Goal: Check status: Check status

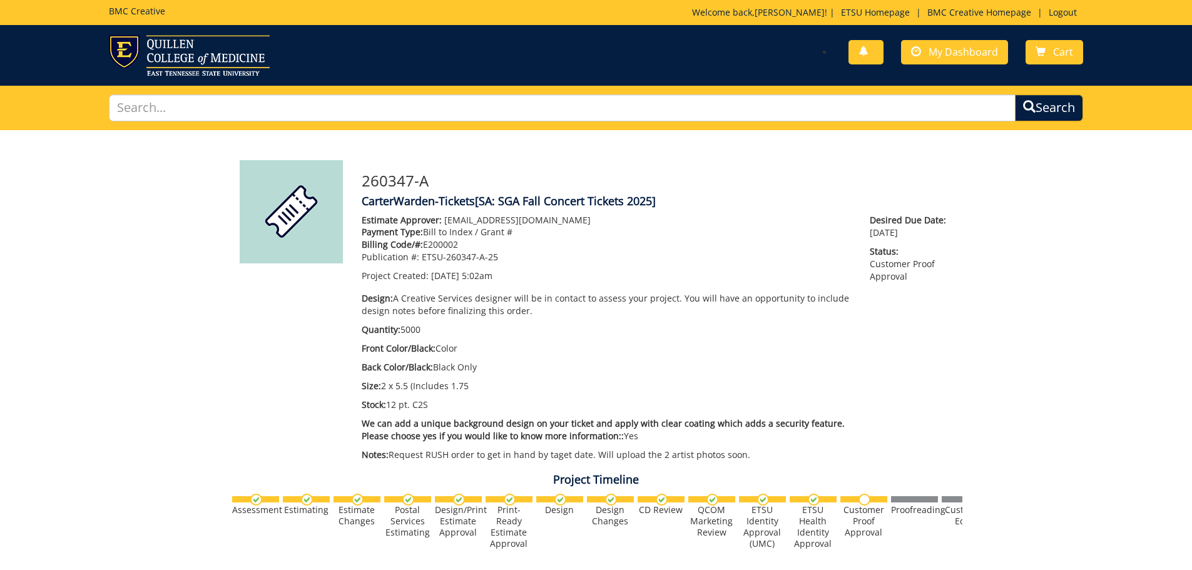
scroll to position [76, 0]
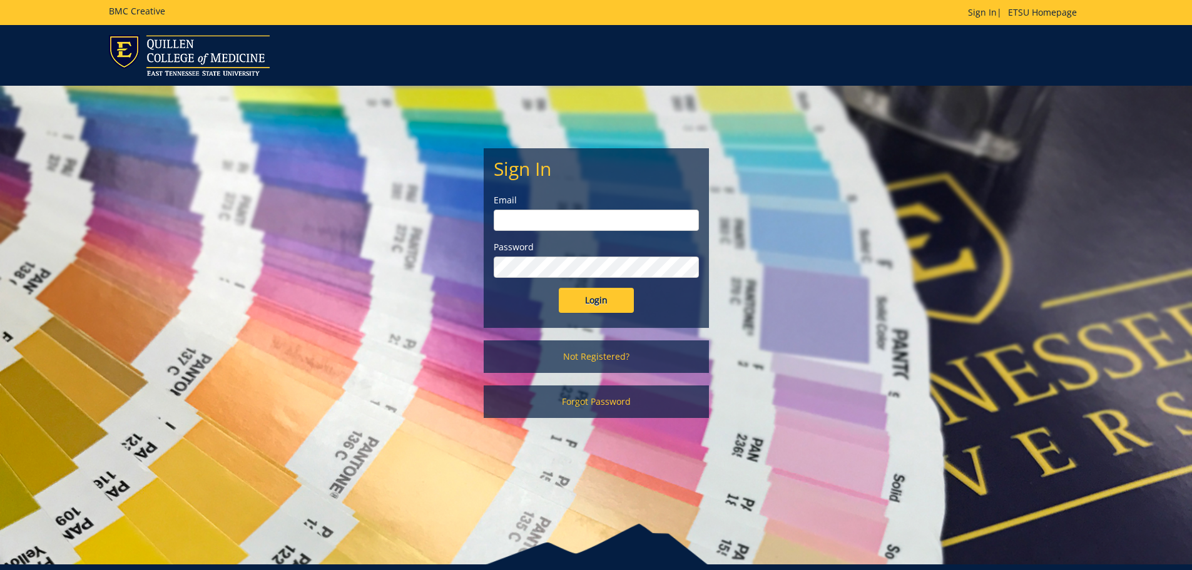
click at [549, 217] on input "email" at bounding box center [596, 220] width 205 height 21
type input "[EMAIL_ADDRESS][DOMAIN_NAME]"
click at [559, 288] on input "Login" at bounding box center [596, 300] width 75 height 25
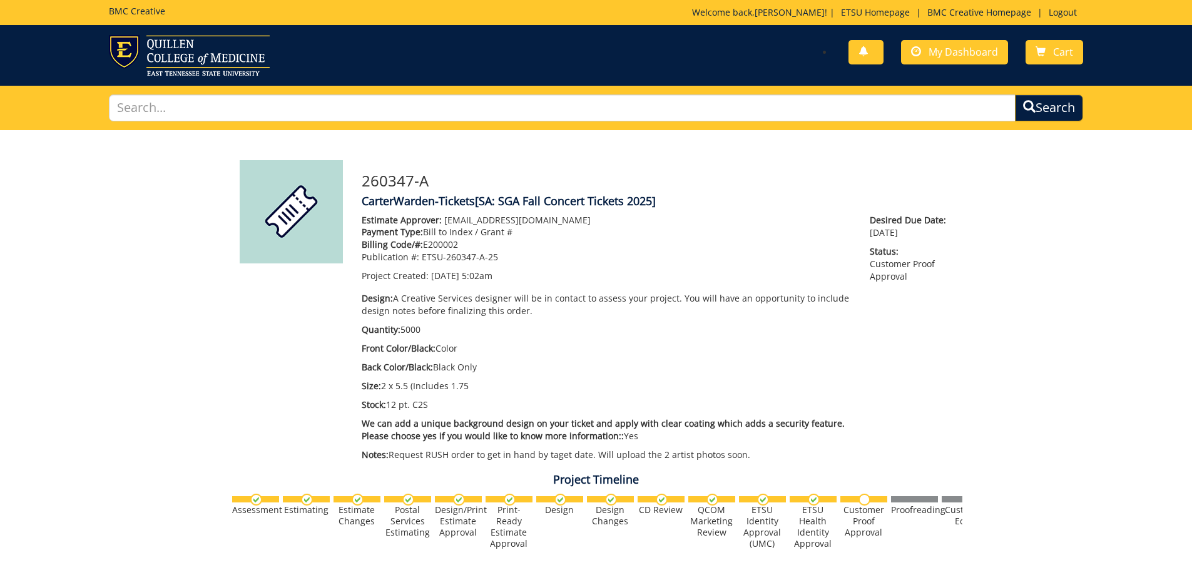
scroll to position [76, 0]
click at [972, 54] on span "My Dashboard" at bounding box center [962, 52] width 69 height 14
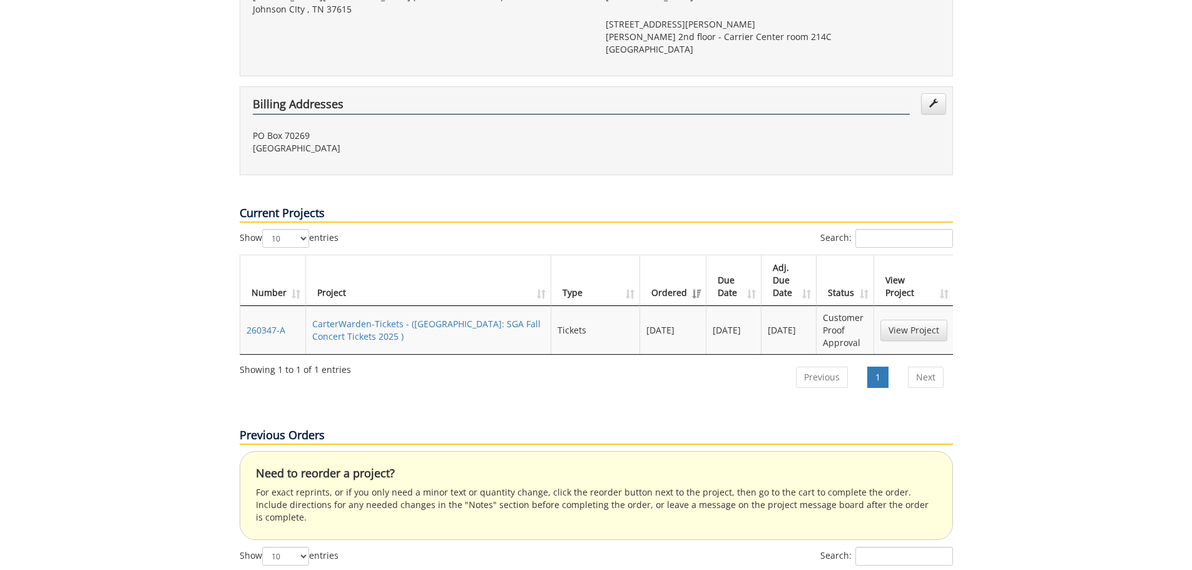
scroll to position [461, 0]
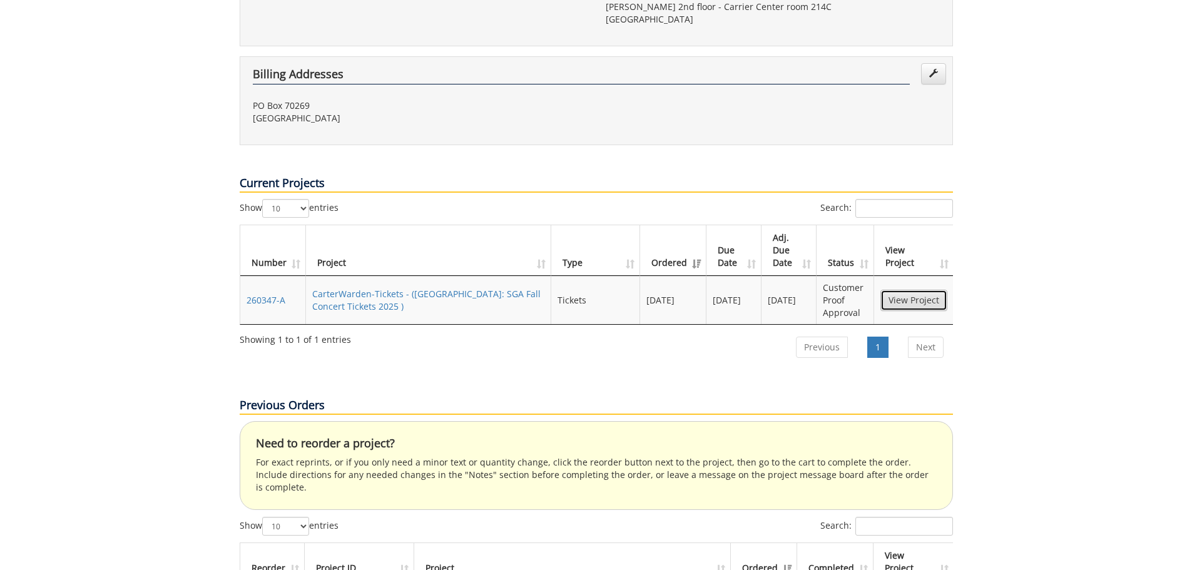
click at [900, 290] on link "View Project" at bounding box center [913, 300] width 67 height 21
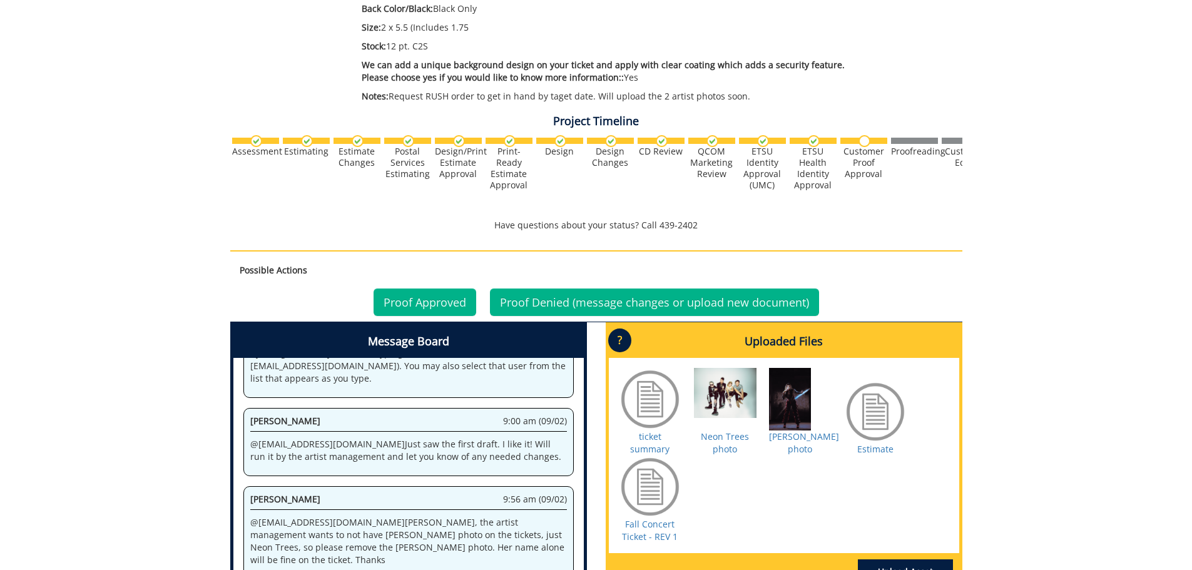
scroll to position [465, 0]
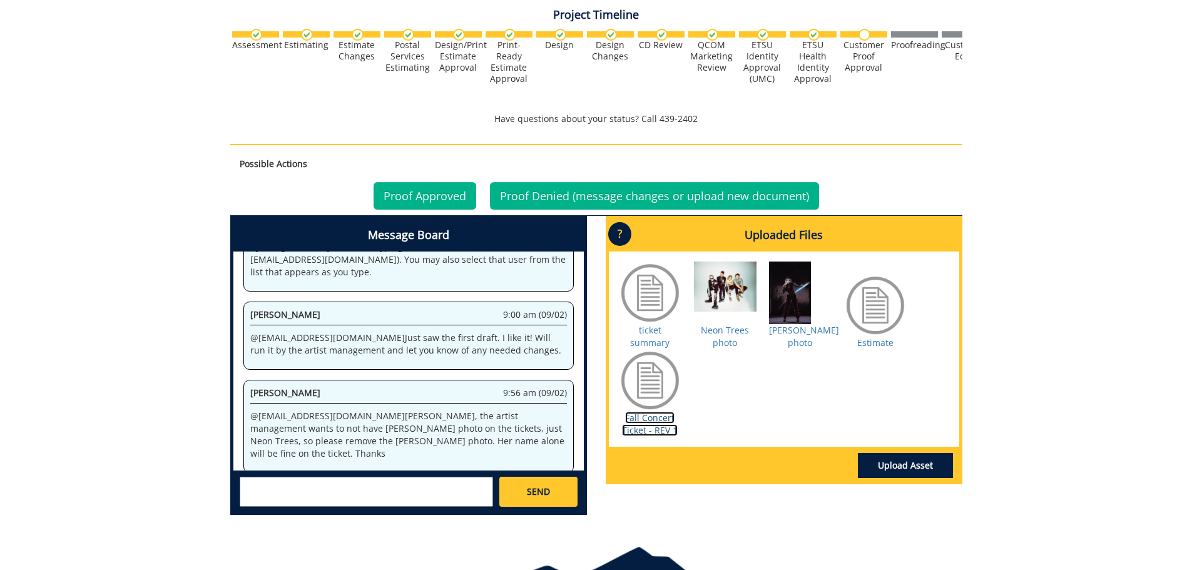
click at [658, 413] on link "Fall Concert Ticket - REV 1" at bounding box center [650, 424] width 56 height 24
click at [646, 416] on link "Fall Concert Ticket - REV 1" at bounding box center [650, 424] width 56 height 24
